Goal: Task Accomplishment & Management: Manage account settings

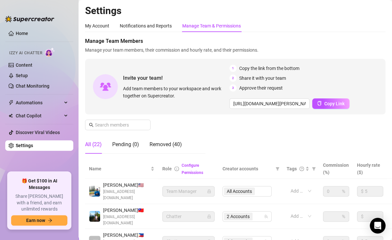
click at [21, 145] on link "Settings" at bounding box center [24, 145] width 17 height 5
click at [151, 28] on div "Notifications and Reports" at bounding box center [146, 25] width 52 height 7
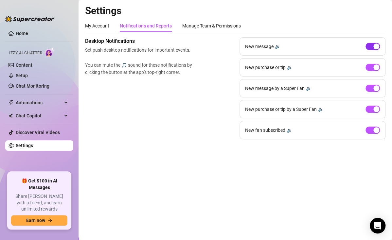
click at [378, 44] on div "button" at bounding box center [377, 47] width 6 height 6
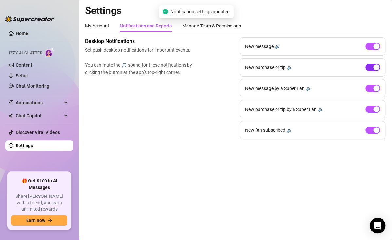
click at [378, 68] on div "button" at bounding box center [377, 67] width 6 height 6
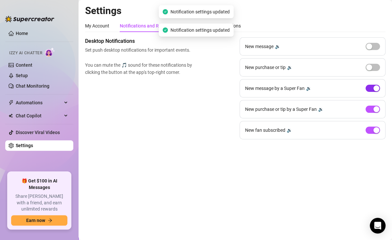
click at [377, 87] on div "button" at bounding box center [377, 88] width 6 height 6
click at [377, 111] on div "button" at bounding box center [377, 109] width 6 height 6
click at [381, 131] on div "New fan subscribed 🔉" at bounding box center [313, 130] width 146 height 18
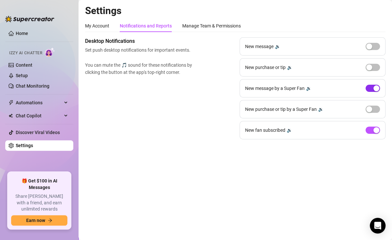
click at [379, 89] on div "button" at bounding box center [377, 88] width 6 height 6
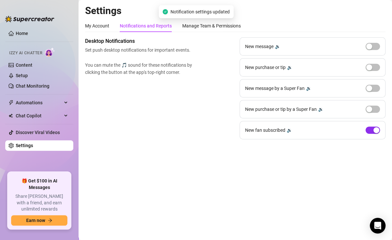
click at [378, 132] on div "button" at bounding box center [377, 130] width 6 height 6
